Goal: Task Accomplishment & Management: Manage account settings

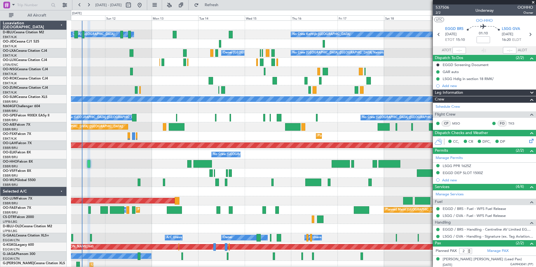
click at [282, 185] on div at bounding box center [303, 182] width 464 height 9
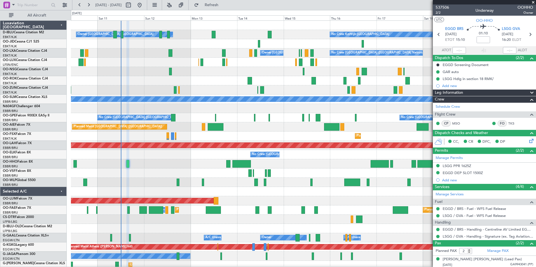
click at [328, 175] on div "No Crew Kortrijk-[GEOGRAPHIC_DATA] Owner [GEOGRAPHIC_DATA]-[GEOGRAPHIC_DATA] No…" at bounding box center [303, 210] width 464 height 379
click at [532, 3] on span at bounding box center [533, 2] width 6 height 5
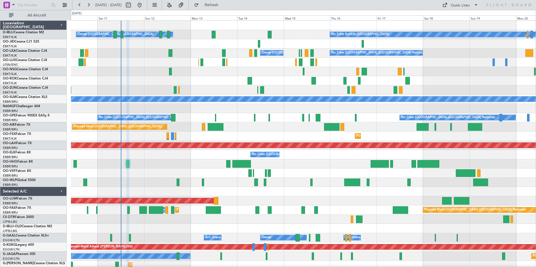
type input "0"
click at [455, 6] on div "Quick Links" at bounding box center [459, 6] width 19 height 6
click at [459, 16] on button "Trip Builder" at bounding box center [460, 18] width 42 height 13
click at [461, 9] on button "Quick Links" at bounding box center [459, 5] width 41 height 9
click at [460, 17] on button "Trip Builder" at bounding box center [460, 18] width 42 height 13
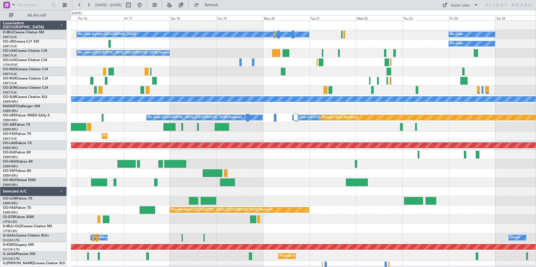
click at [116, 138] on div "No Crew Kortrijk-[GEOGRAPHIC_DATA] No Crew No Crew Planned Maint [GEOGRAPHIC_DA…" at bounding box center [303, 210] width 464 height 379
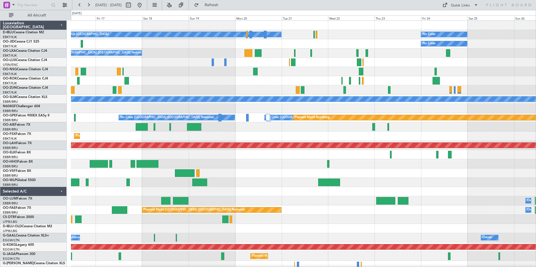
click at [50, 159] on div "No Crew Kortrijk-[GEOGRAPHIC_DATA] No Crew No Crew Planned Maint [GEOGRAPHIC_DA…" at bounding box center [268, 138] width 536 height 257
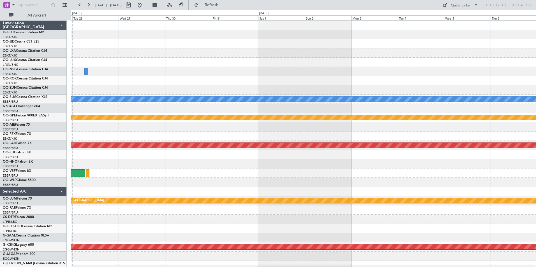
click at [6, 173] on div "Planned Maint Kortrijk-[GEOGRAPHIC_DATA] A/C Unavailable [GEOGRAPHIC_DATA] Plan…" at bounding box center [268, 138] width 536 height 257
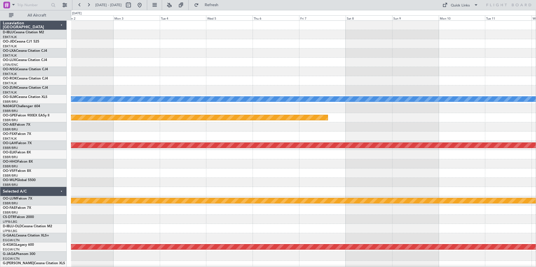
click at [90, 169] on div "A/C Unavailable [GEOGRAPHIC_DATA] Planned Maint Nurnberg Planned [GEOGRAPHIC_DA…" at bounding box center [303, 210] width 464 height 379
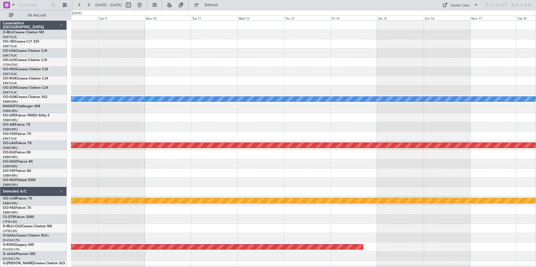
click at [103, 178] on div "A/C Unavailable [GEOGRAPHIC_DATA] Planned Maint Nurnberg Planned [GEOGRAPHIC_DA…" at bounding box center [303, 210] width 464 height 379
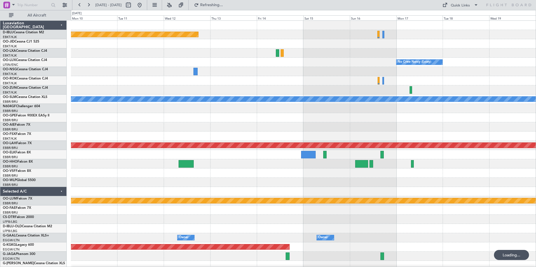
click at [291, 93] on div "Planned Maint [GEOGRAPHIC_DATA] ([GEOGRAPHIC_DATA]) No Crew [PERSON_NAME] ([PER…" at bounding box center [303, 196] width 464 height 351
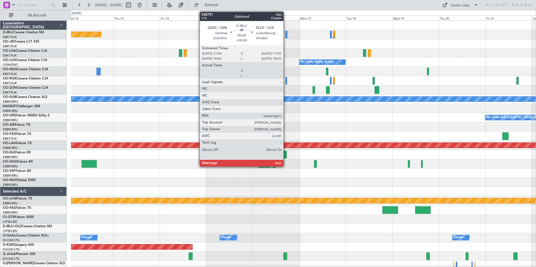
click at [286, 38] on div at bounding box center [286, 35] width 2 height 8
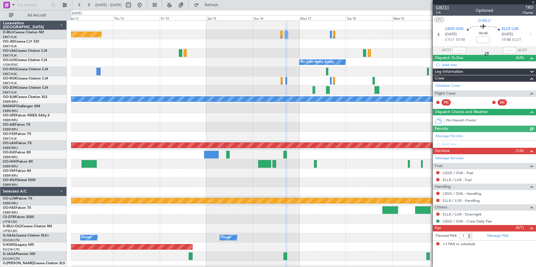
click at [440, 10] on span "538751" at bounding box center [441, 7] width 13 height 6
click at [441, 10] on span "538751" at bounding box center [441, 7] width 13 height 6
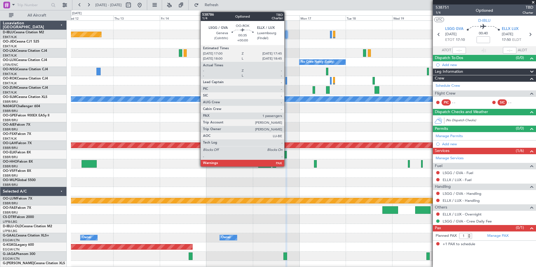
click at [286, 80] on div at bounding box center [286, 81] width 2 height 8
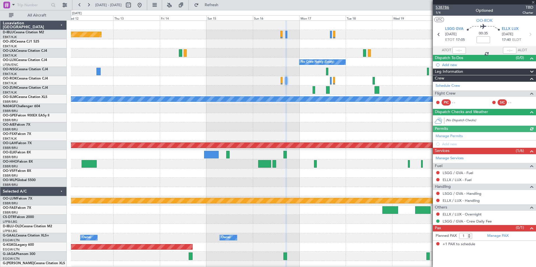
click at [445, 6] on span "538786" at bounding box center [441, 7] width 13 height 6
click at [453, 196] on mat-tooltip-component "LSGG / GVA - Handling" at bounding box center [461, 203] width 43 height 15
click at [450, 193] on link "LSGG / GVA - Handling" at bounding box center [461, 193] width 39 height 5
click at [460, 199] on link "ELLX / LUX - Handling" at bounding box center [460, 200] width 37 height 5
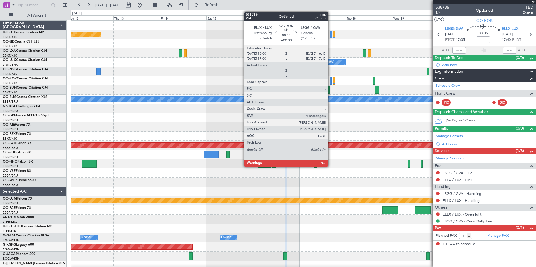
click at [330, 80] on div at bounding box center [331, 81] width 2 height 8
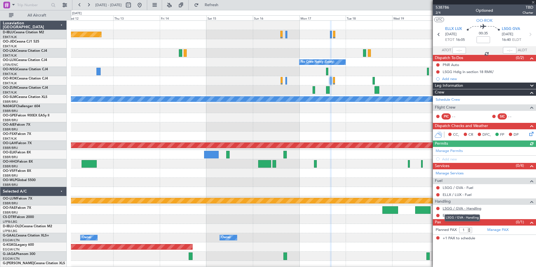
click at [463, 207] on link "LSGG / GVA - Handling" at bounding box center [461, 208] width 39 height 5
click at [460, 214] on link "ELLX / LUX - Handling" at bounding box center [460, 215] width 37 height 5
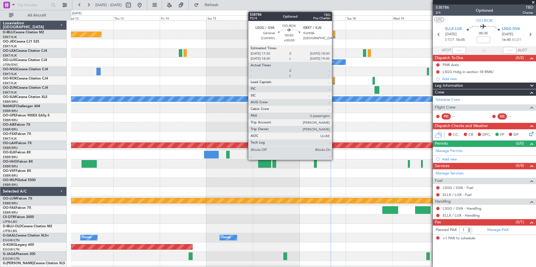
click at [334, 80] on div at bounding box center [334, 81] width 2 height 8
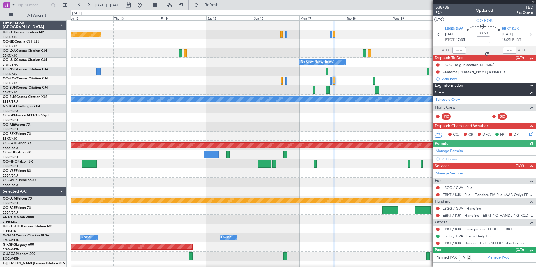
click at [471, 211] on div "LSGG / GVA - Handling" at bounding box center [483, 208] width 103 height 7
click at [466, 208] on link "LSGG / GVA - Handling" at bounding box center [461, 208] width 39 height 5
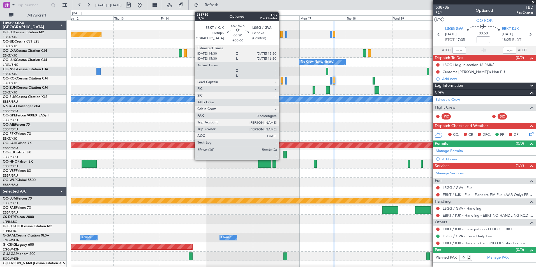
click at [281, 83] on div at bounding box center [281, 81] width 2 height 8
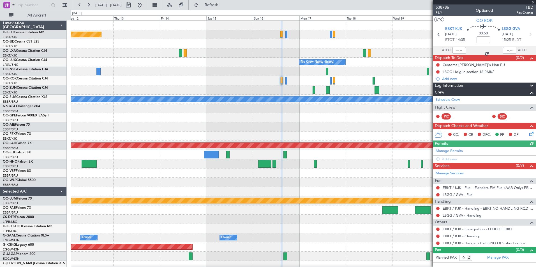
click at [457, 213] on link "LSGG / GVA - Handling" at bounding box center [461, 215] width 39 height 5
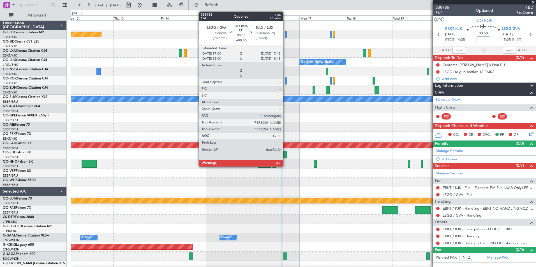
click at [285, 83] on div at bounding box center [286, 81] width 2 height 8
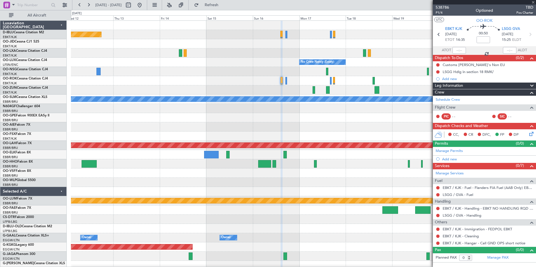
type input "1"
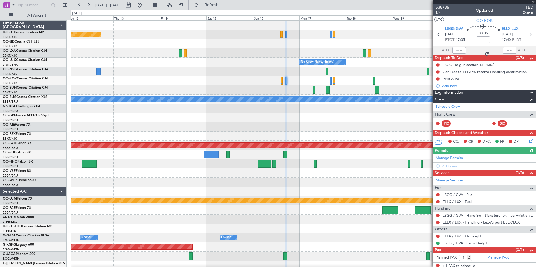
scroll to position [3, 0]
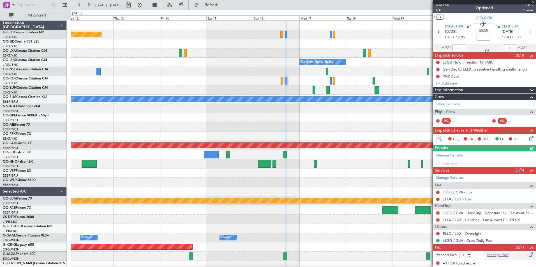
click at [496, 253] on link "Manage PAX" at bounding box center [497, 256] width 21 height 6
